Goal: Information Seeking & Learning: Learn about a topic

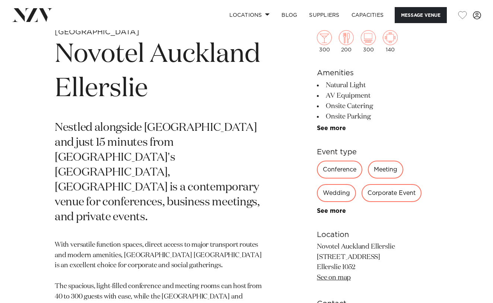
scroll to position [264, 0]
click at [339, 169] on div "Conference" at bounding box center [339, 169] width 45 height 18
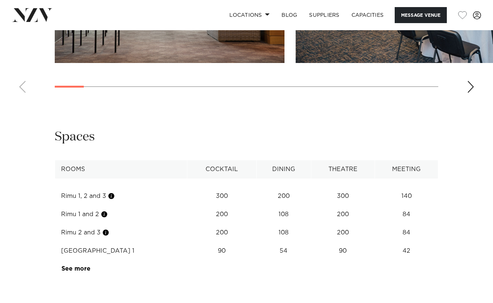
scroll to position [903, 0]
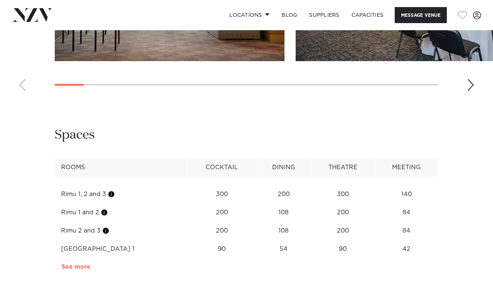
click at [70, 263] on link "See more" at bounding box center [90, 266] width 58 height 6
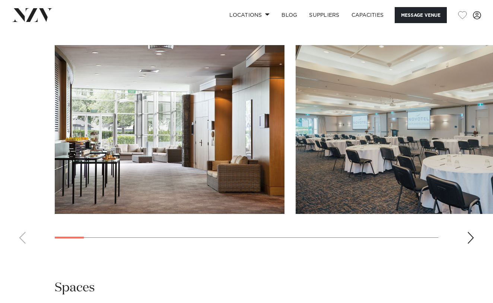
scroll to position [757, 0]
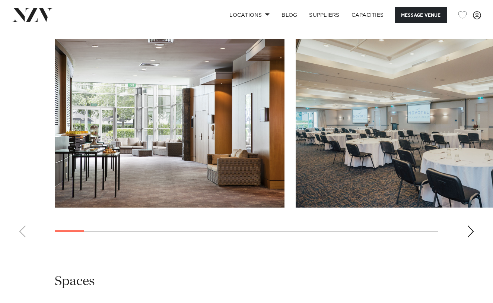
click at [469, 226] on div "Next slide" at bounding box center [470, 231] width 7 height 12
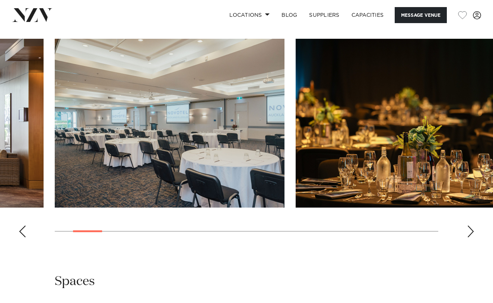
click at [469, 226] on div "Next slide" at bounding box center [470, 231] width 7 height 12
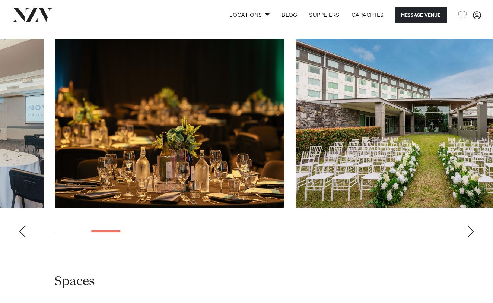
click at [469, 226] on div "Next slide" at bounding box center [470, 231] width 7 height 12
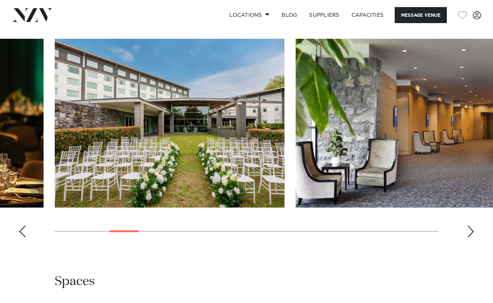
click at [469, 226] on div "Next slide" at bounding box center [470, 231] width 7 height 12
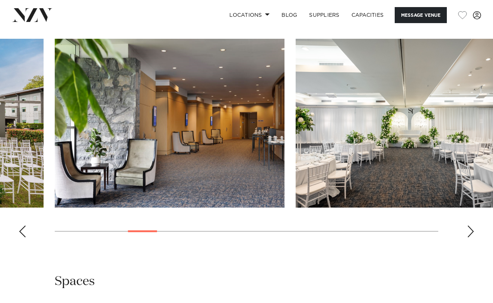
click at [469, 226] on div "Next slide" at bounding box center [470, 231] width 7 height 12
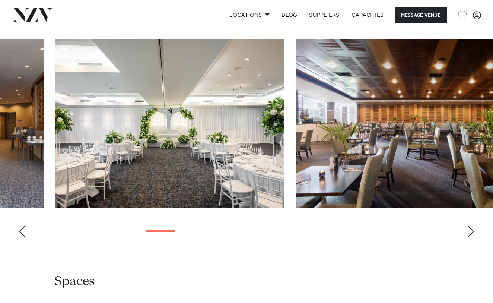
click at [469, 226] on div "Next slide" at bounding box center [470, 231] width 7 height 12
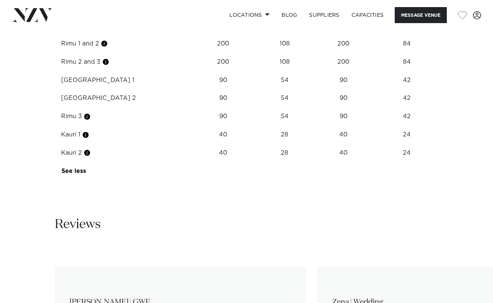
scroll to position [1071, 0]
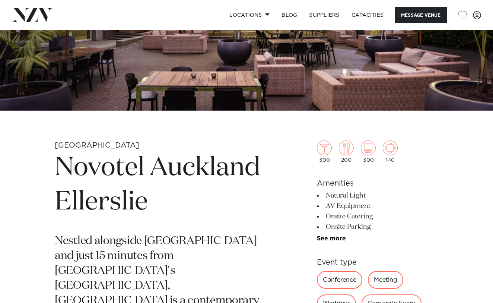
scroll to position [151, 0]
